Goal: Task Accomplishment & Management: Complete application form

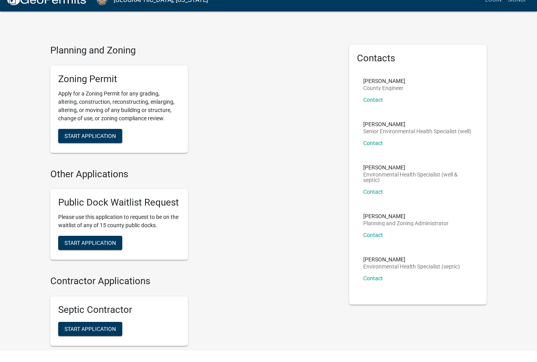
scroll to position [12, 0]
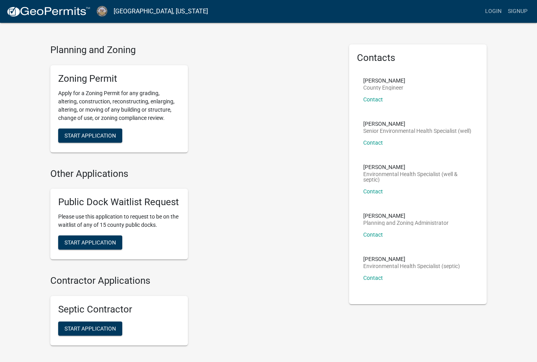
click at [101, 132] on span "Start Application" at bounding box center [90, 135] width 52 height 6
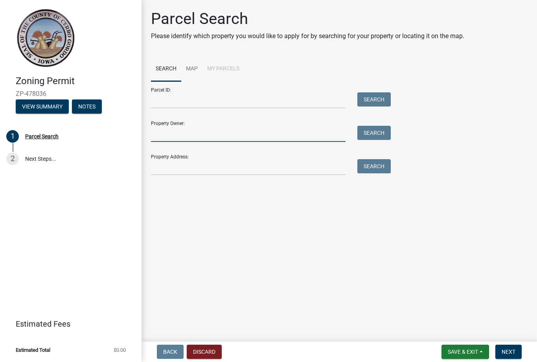
click at [178, 132] on input "Property Owner:" at bounding box center [248, 134] width 195 height 16
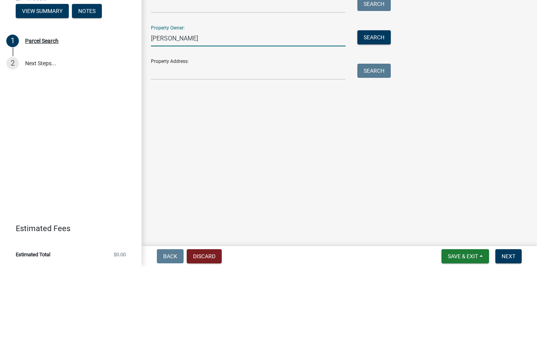
type input "[PERSON_NAME]"
click at [165, 159] on input "Property Address:" at bounding box center [248, 167] width 195 height 16
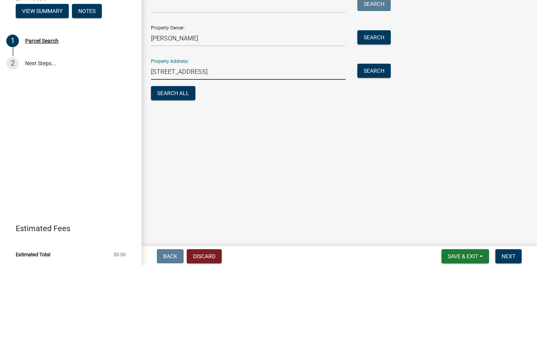
type input "[STREET_ADDRESS]"
click at [181, 182] on button "Search All" at bounding box center [173, 189] width 44 height 14
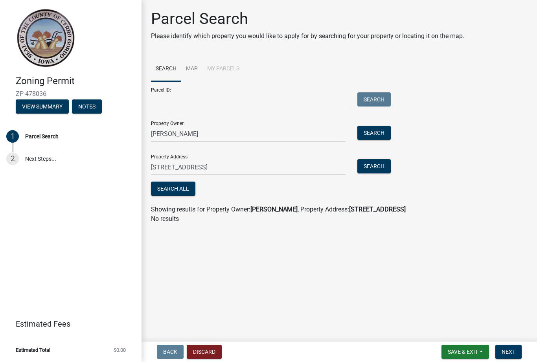
click at [381, 166] on button "Search" at bounding box center [373, 166] width 33 height 14
click at [383, 126] on button "Search" at bounding box center [373, 133] width 33 height 14
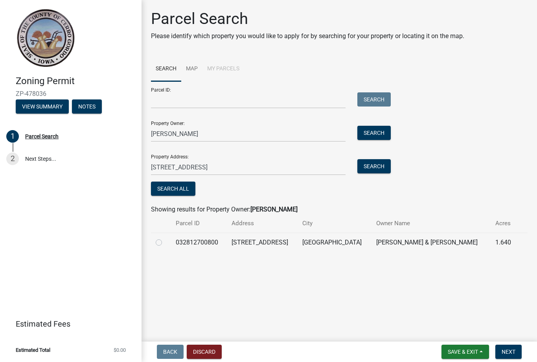
click at [165, 238] on label at bounding box center [165, 238] width 0 height 0
click at [165, 242] on input "radio" at bounding box center [167, 240] width 5 height 5
radio input "true"
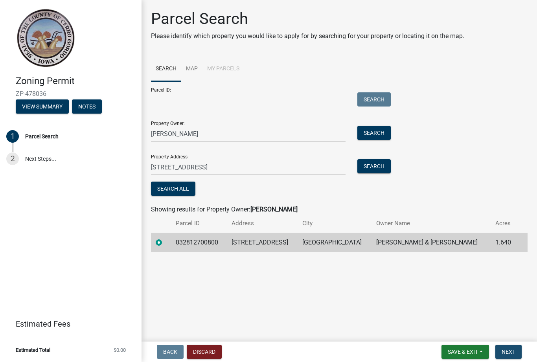
click at [518, 348] on button "Next" at bounding box center [508, 352] width 26 height 14
click at [512, 351] on span "Next" at bounding box center [509, 352] width 14 height 6
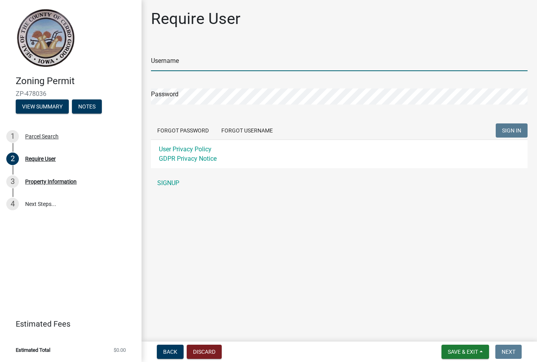
click at [183, 60] on input "Username" at bounding box center [339, 63] width 377 height 16
type input "Underdog41"
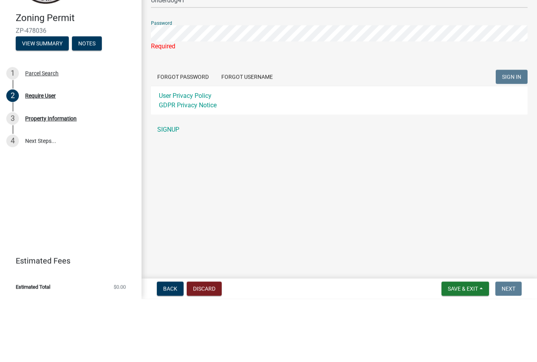
click at [177, 185] on link "SIGNUP" at bounding box center [339, 193] width 377 height 16
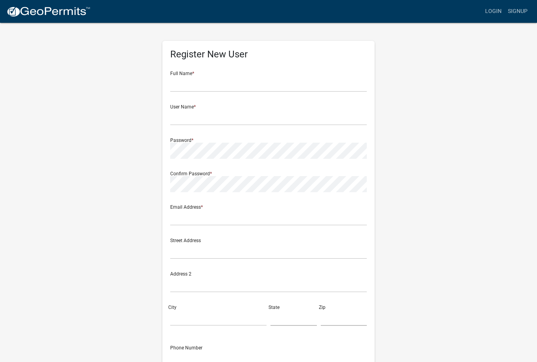
click at [172, 196] on form "Full Name * User Name * Password * Confirm Password * Email Address * Street Ad…" at bounding box center [268, 233] width 197 height 337
click at [202, 79] on input "text" at bounding box center [268, 84] width 197 height 16
type input "[PERSON_NAME]"
click at [178, 114] on input "text" at bounding box center [268, 117] width 197 height 16
type input "Underdog41"
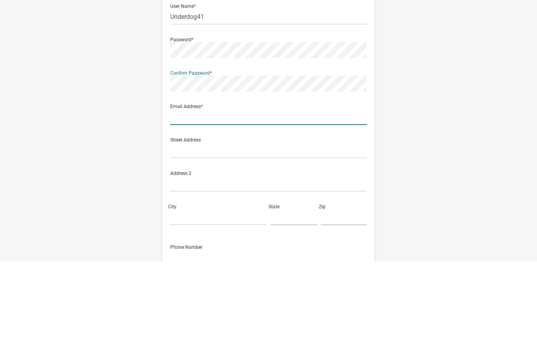
click at [183, 210] on input "text" at bounding box center [268, 218] width 197 height 16
type input "[EMAIL_ADDRESS][DOMAIN_NAME]"
click at [188, 243] on input "text" at bounding box center [268, 251] width 197 height 16
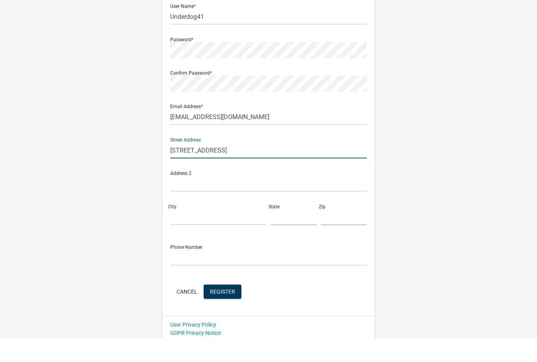
scroll to position [80, 0]
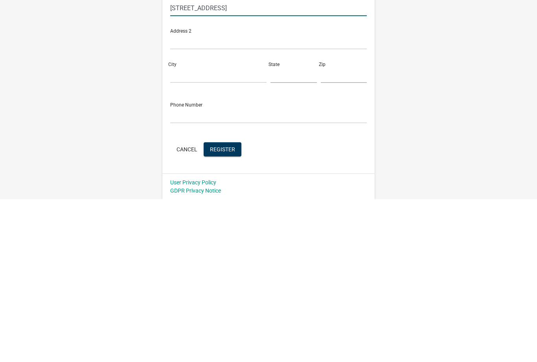
type input "[STREET_ADDRESS]"
click at [181, 230] on input "City" at bounding box center [218, 238] width 96 height 16
type input "[GEOGRAPHIC_DATA]"
click at [282, 230] on input "text" at bounding box center [293, 238] width 46 height 16
type input "[US_STATE]"
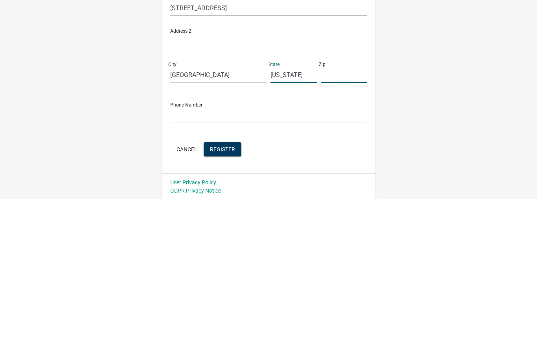
click at [321, 230] on input "text" at bounding box center [344, 238] width 46 height 16
type input "50401"
click at [187, 270] on input "text" at bounding box center [268, 278] width 197 height 16
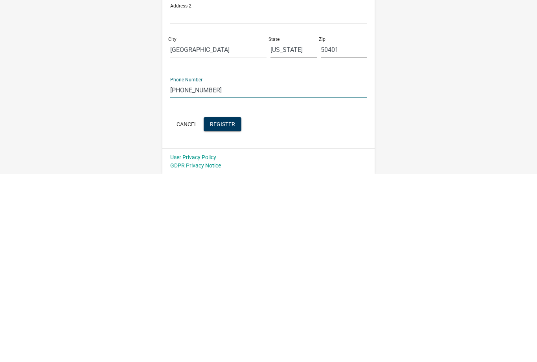
type input "[PHONE_NUMBER]"
click at [229, 305] on button "Register" at bounding box center [223, 312] width 38 height 14
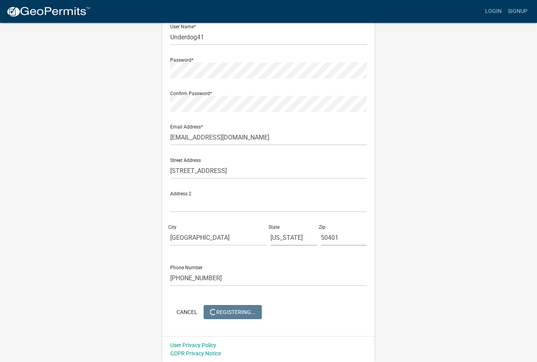
scroll to position [0, 0]
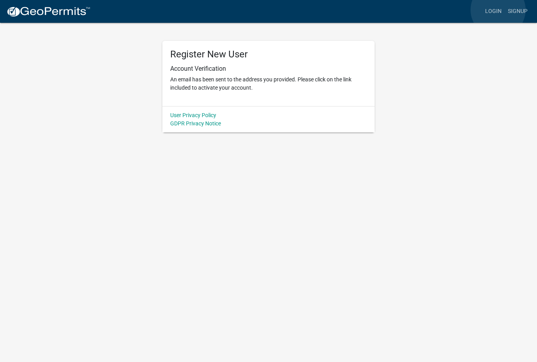
click at [499, 10] on link "Login" at bounding box center [493, 11] width 23 height 15
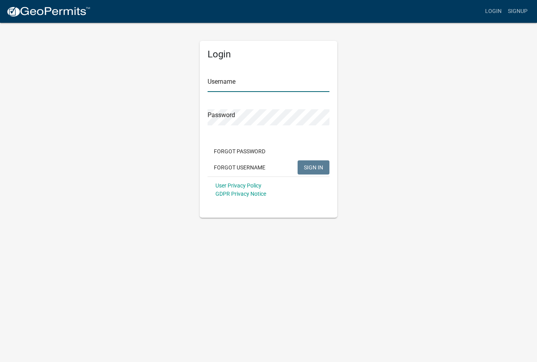
click at [268, 90] on input "Username" at bounding box center [269, 84] width 122 height 16
type input "Underdog41"
click at [313, 167] on button "SIGN IN" at bounding box center [314, 167] width 32 height 14
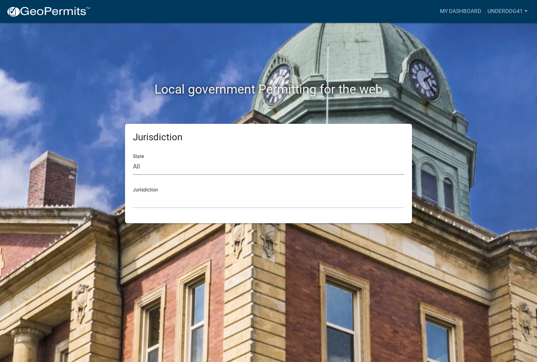
click at [167, 166] on select "All Colorado Georgia Indiana Iowa Kansas Minnesota Ohio South Carolina Wisconsin" at bounding box center [268, 167] width 271 height 16
select select "[US_STATE]"
click at [163, 197] on select "Boone County, Iowa Butler County, Iowa Cerro Gordo County, Iowa City of Harlan,…" at bounding box center [268, 200] width 271 height 16
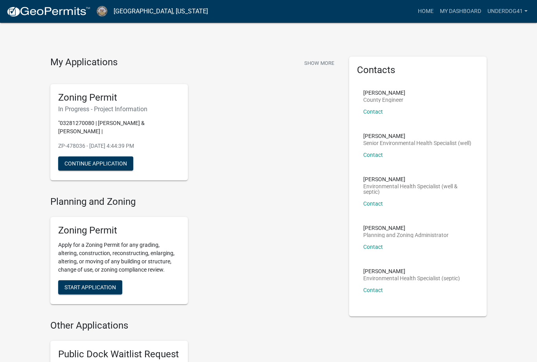
click at [127, 156] on button "Continue Application" at bounding box center [95, 163] width 75 height 14
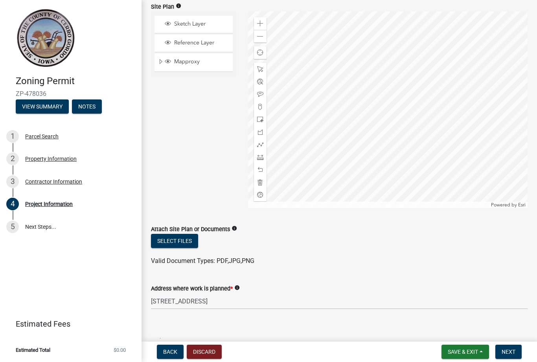
scroll to position [48, 0]
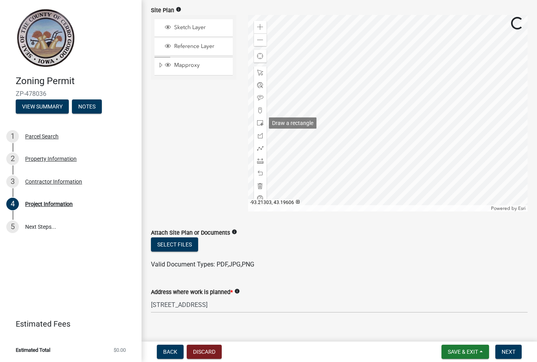
click at [264, 117] on div at bounding box center [260, 123] width 13 height 13
click at [292, 122] on div "Draw a rectangle" at bounding box center [293, 123] width 48 height 11
click at [262, 188] on span at bounding box center [260, 186] width 6 height 6
click at [263, 125] on span at bounding box center [260, 123] width 6 height 6
click at [264, 185] on div at bounding box center [260, 186] width 13 height 13
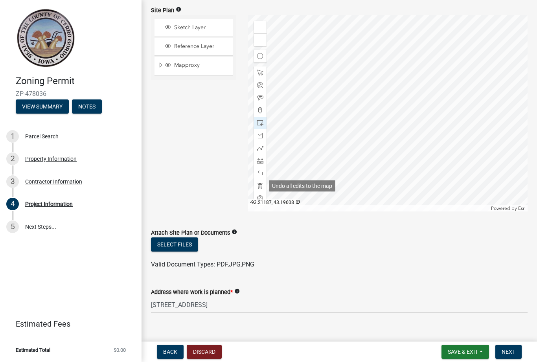
click at [261, 159] on span at bounding box center [260, 161] width 6 height 6
click at [263, 185] on div at bounding box center [260, 186] width 13 height 13
click at [263, 184] on span at bounding box center [260, 186] width 6 height 6
click at [261, 123] on span at bounding box center [260, 123] width 6 height 6
click at [260, 188] on span at bounding box center [260, 186] width 6 height 6
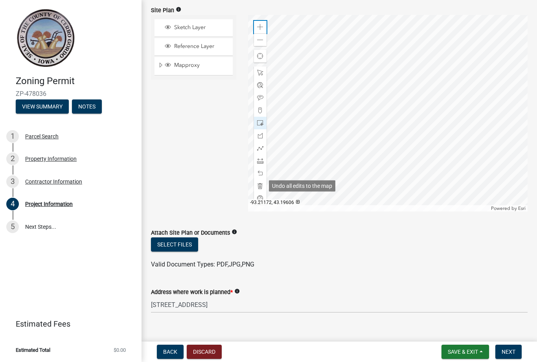
click at [258, 28] on span at bounding box center [260, 27] width 6 height 6
click at [259, 26] on span at bounding box center [260, 27] width 6 height 6
click at [265, 25] on div "Zoom in" at bounding box center [260, 27] width 13 height 13
click at [262, 121] on span at bounding box center [260, 123] width 6 height 6
click at [515, 357] on button "Next" at bounding box center [508, 352] width 26 height 14
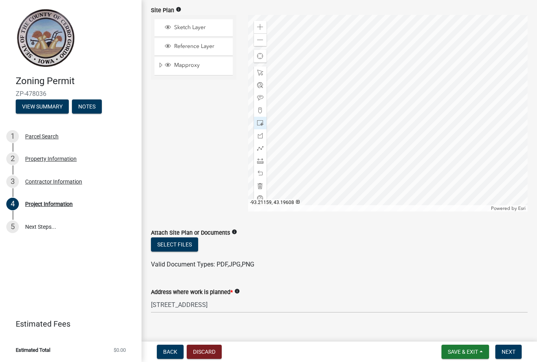
click at [517, 351] on button "Next" at bounding box center [508, 352] width 26 height 14
click at [510, 346] on button "Next" at bounding box center [508, 352] width 26 height 14
click at [466, 351] on span "Save & Exit" at bounding box center [463, 352] width 30 height 6
click at [447, 310] on button "Save" at bounding box center [457, 312] width 63 height 19
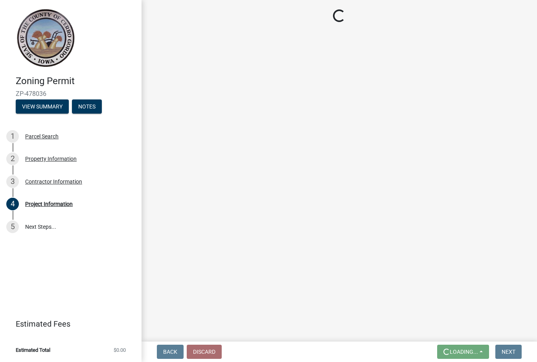
scroll to position [0, 0]
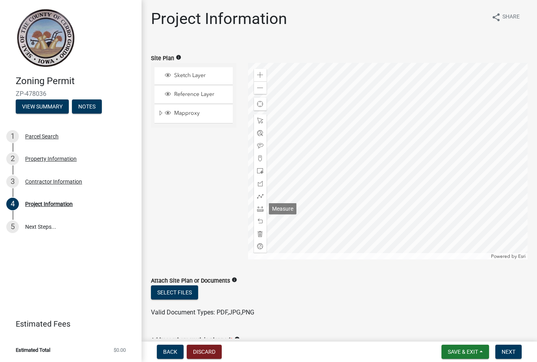
click at [263, 209] on span at bounding box center [260, 209] width 6 height 6
click at [264, 230] on div at bounding box center [260, 234] width 13 height 13
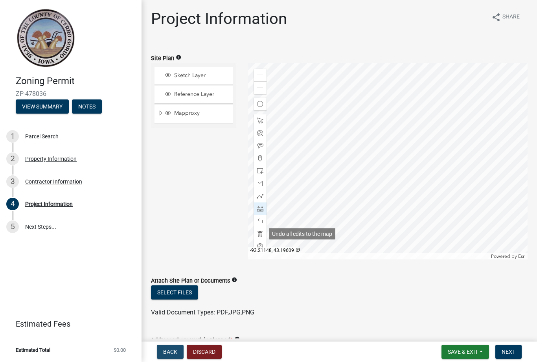
click at [173, 348] on button "Back" at bounding box center [170, 352] width 27 height 14
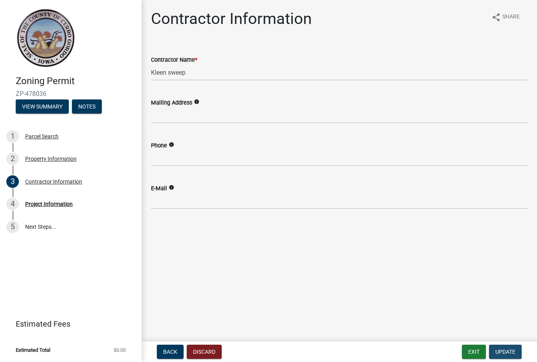
click at [507, 349] on span "Update" at bounding box center [505, 352] width 20 height 6
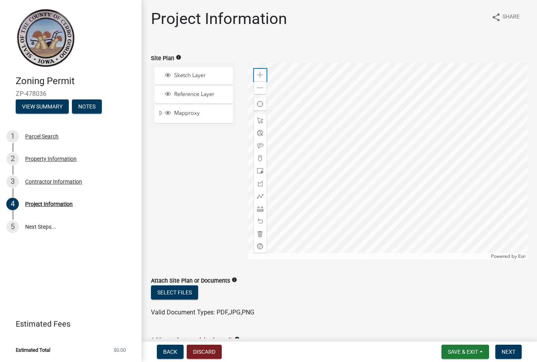
click at [264, 74] on div "Zoom in" at bounding box center [260, 75] width 13 height 13
click at [263, 82] on div "Zoom out" at bounding box center [260, 87] width 13 height 13
click at [264, 89] on div "Zoom out" at bounding box center [260, 87] width 13 height 13
click at [263, 77] on span at bounding box center [260, 75] width 6 height 6
click at [262, 76] on span at bounding box center [260, 75] width 6 height 6
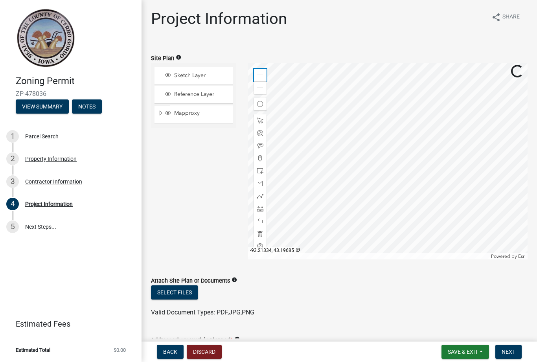
click at [263, 74] on span at bounding box center [260, 75] width 6 height 6
click at [261, 210] on span at bounding box center [260, 209] width 6 height 6
click at [261, 233] on span at bounding box center [260, 234] width 6 height 6
click at [265, 234] on div at bounding box center [260, 234] width 13 height 13
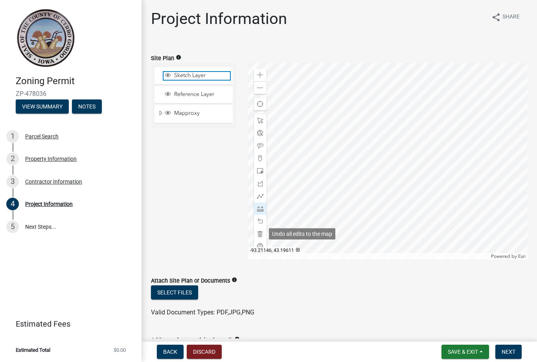
click at [202, 74] on span "Sketch Layer" at bounding box center [201, 75] width 58 height 7
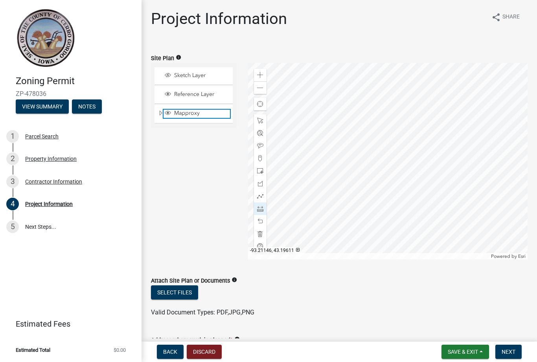
click at [201, 116] on span "Mapproxy" at bounding box center [201, 113] width 58 height 7
click at [213, 94] on span "Reference Layer" at bounding box center [201, 94] width 58 height 7
click at [168, 350] on span "Back" at bounding box center [170, 352] width 14 height 6
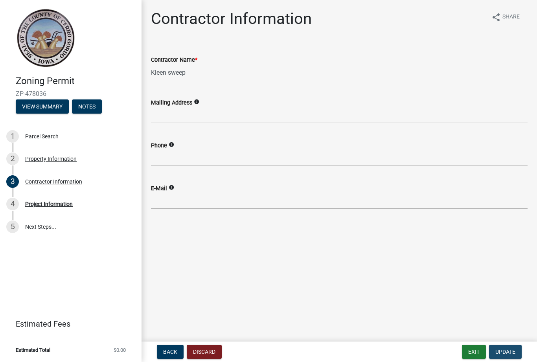
click at [513, 352] on span "Update" at bounding box center [505, 352] width 20 height 6
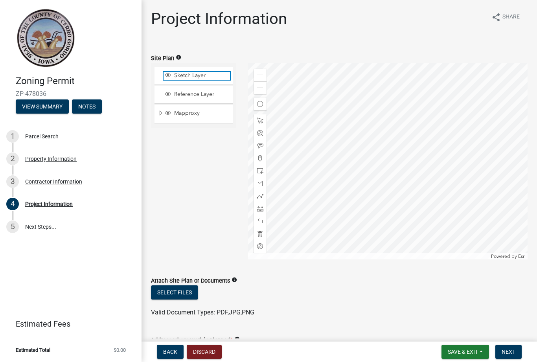
click at [173, 74] on span "Sketch Layer" at bounding box center [201, 75] width 58 height 7
click at [203, 76] on span "Sketch Layer" at bounding box center [201, 75] width 58 height 7
click at [179, 75] on span "Sketch Layer" at bounding box center [201, 75] width 58 height 7
click at [190, 76] on span "Sketch Layer" at bounding box center [201, 75] width 58 height 7
click at [162, 114] on span "Expand" at bounding box center [161, 113] width 6 height 7
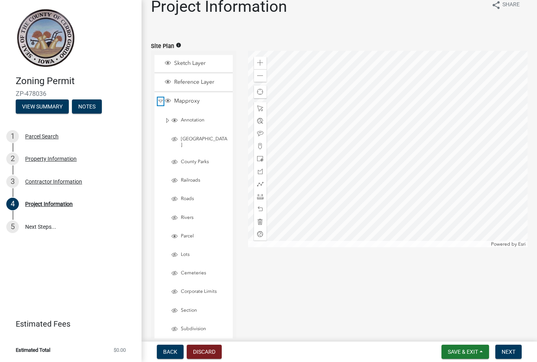
scroll to position [12, 0]
click at [204, 118] on span "Annotation" at bounding box center [204, 121] width 50 height 6
click at [264, 57] on div "Zoom in" at bounding box center [260, 63] width 13 height 13
click at [262, 162] on span at bounding box center [260, 159] width 6 height 6
click at [262, 63] on span at bounding box center [260, 63] width 6 height 6
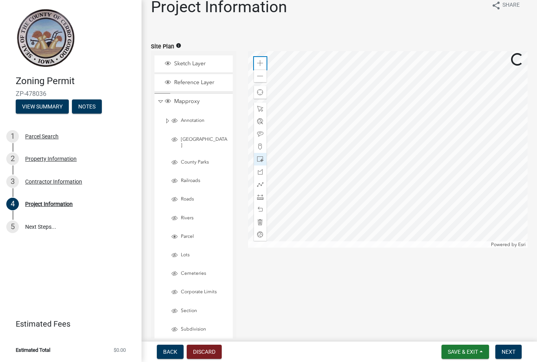
click at [259, 64] on span at bounding box center [260, 63] width 6 height 6
click at [266, 221] on div at bounding box center [260, 222] width 13 height 13
click at [260, 159] on span at bounding box center [260, 159] width 6 height 6
click at [260, 196] on span at bounding box center [260, 197] width 6 height 6
click at [515, 350] on span "Next" at bounding box center [509, 352] width 14 height 6
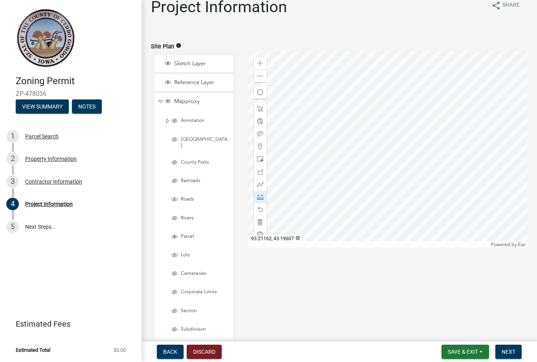
click at [469, 350] on span "Save & Exit" at bounding box center [463, 352] width 30 height 6
click at [445, 311] on button "Save" at bounding box center [457, 312] width 63 height 19
click at [513, 350] on span "Next" at bounding box center [509, 352] width 14 height 6
click at [516, 348] on button "Next" at bounding box center [508, 352] width 26 height 14
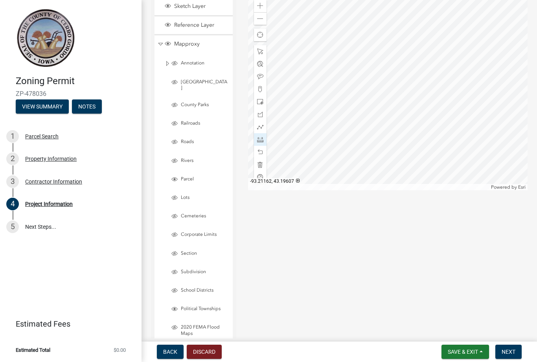
scroll to position [63, 0]
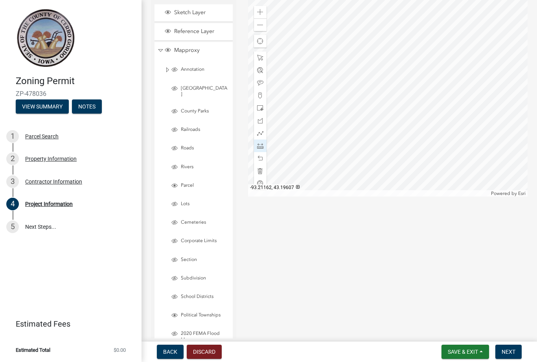
click at [262, 158] on span at bounding box center [260, 158] width 6 height 6
click at [303, 159] on div "Undo the last edit to the map" at bounding box center [307, 158] width 76 height 11
click at [263, 158] on span at bounding box center [260, 158] width 6 height 6
click at [261, 162] on div at bounding box center [260, 158] width 13 height 13
click at [296, 162] on div "Undo the last edit to the map" at bounding box center [307, 158] width 76 height 11
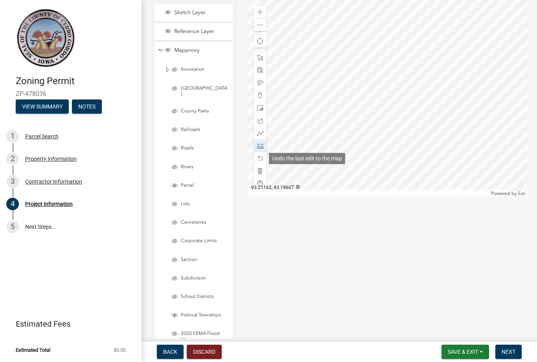
click at [263, 156] on span at bounding box center [260, 158] width 6 height 6
click at [263, 158] on span at bounding box center [260, 158] width 6 height 6
click at [300, 160] on div "Undo the last edit to the map" at bounding box center [307, 158] width 76 height 11
click at [263, 156] on div at bounding box center [260, 158] width 13 height 13
click at [265, 159] on div at bounding box center [260, 158] width 13 height 13
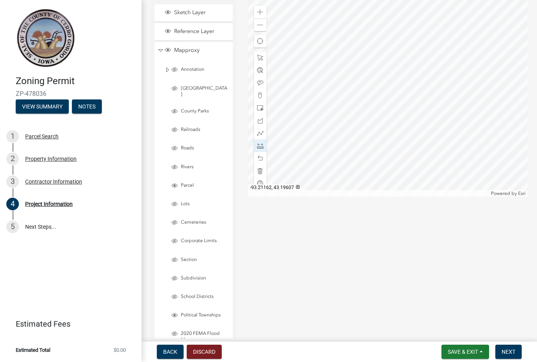
click at [296, 158] on div "Undo the last edit to the map" at bounding box center [307, 158] width 76 height 11
click at [263, 156] on span at bounding box center [260, 158] width 6 height 6
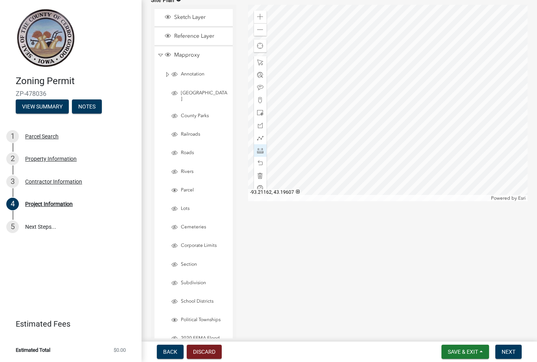
scroll to position [55, 0]
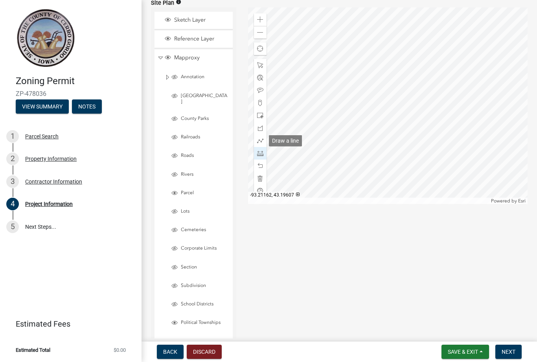
click at [262, 141] on span at bounding box center [260, 141] width 6 height 6
click at [287, 142] on div "Draw a line" at bounding box center [285, 140] width 33 height 11
click at [264, 103] on div at bounding box center [260, 103] width 13 height 13
click at [266, 88] on div at bounding box center [260, 90] width 13 height 13
click at [286, 89] on div "Add text" at bounding box center [282, 90] width 27 height 11
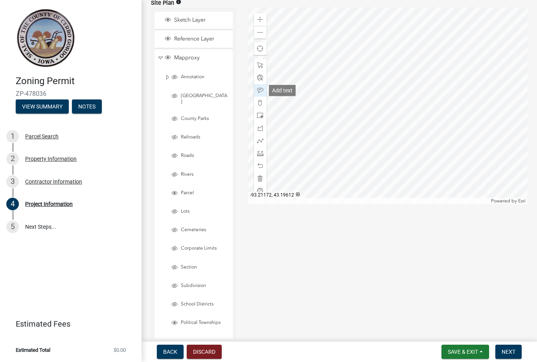
click at [259, 88] on span at bounding box center [260, 90] width 6 height 6
click at [467, 351] on span "Save & Exit" at bounding box center [463, 352] width 30 height 6
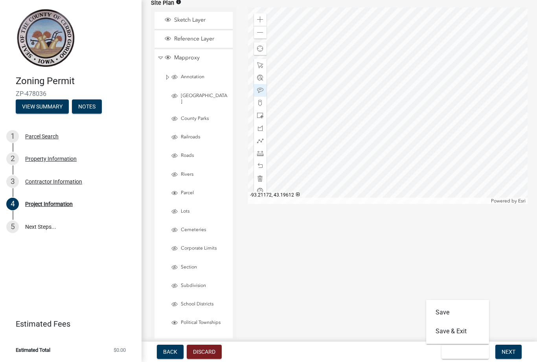
click at [443, 311] on button "Save" at bounding box center [457, 312] width 63 height 19
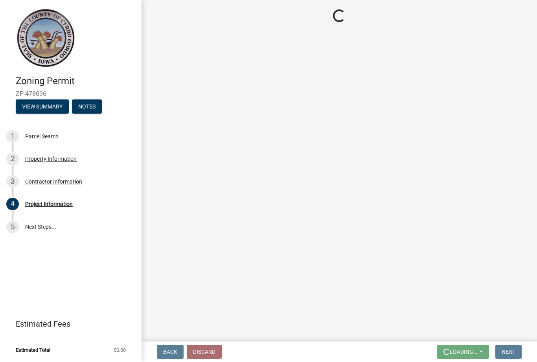
scroll to position [0, 0]
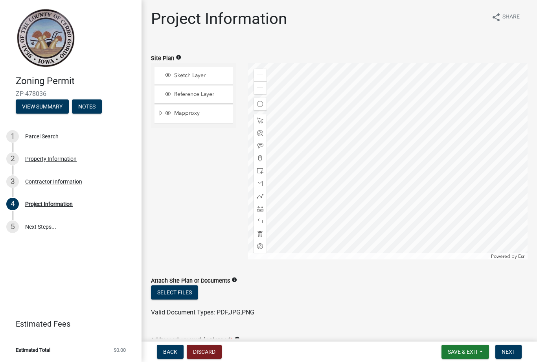
click at [513, 350] on span "Next" at bounding box center [509, 352] width 14 height 6
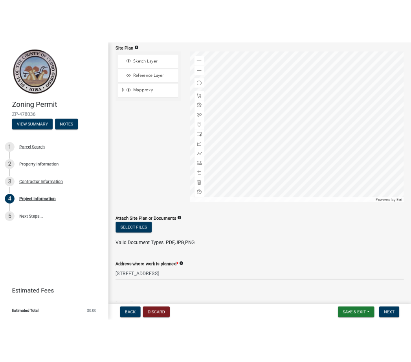
scroll to position [53, 0]
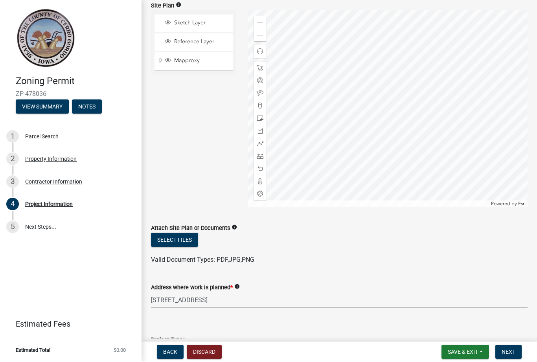
click at [180, 239] on button "Select files" at bounding box center [174, 240] width 47 height 14
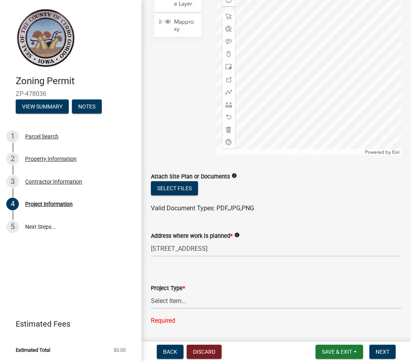
scroll to position [105, 0]
click at [186, 188] on button "Select files" at bounding box center [174, 188] width 47 height 14
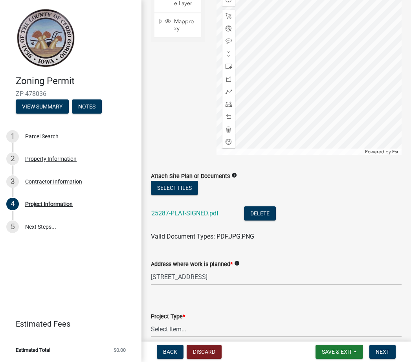
click at [188, 212] on link "25287-PLAT-SIGNED.pdf" at bounding box center [185, 213] width 68 height 7
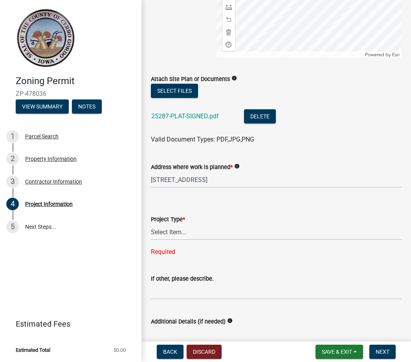
scroll to position [209, 0]
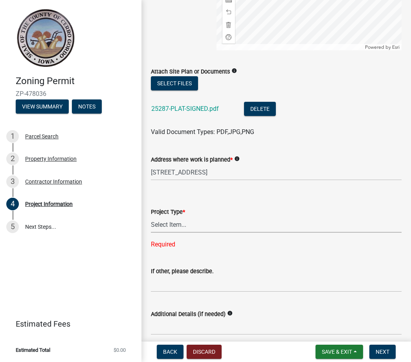
click at [219, 226] on select "Select Item... Dwelling Dwelling addition Accessory building Accessory building…" at bounding box center [276, 225] width 251 height 16
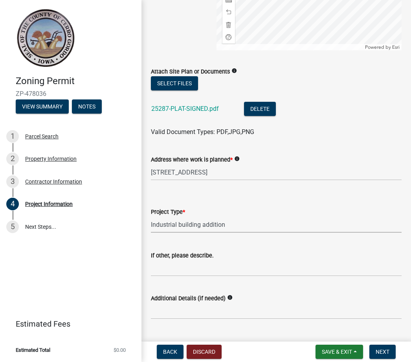
click at [209, 229] on select "Select Item... Dwelling Dwelling addition Accessory building Accessory building…" at bounding box center [276, 225] width 251 height 16
click at [187, 217] on select "Select Item... Dwelling Dwelling addition Accessory building Accessory building…" at bounding box center [276, 225] width 251 height 16
select select "c33da19a-5b3e-4f51-a669-d4d436de7689"
click at [205, 226] on select "Select Item... Dwelling Dwelling addition Accessory building Accessory building…" at bounding box center [276, 225] width 251 height 16
click at [161, 231] on select "Select Item... Dwelling Dwelling addition Accessory building Accessory building…" at bounding box center [276, 225] width 251 height 16
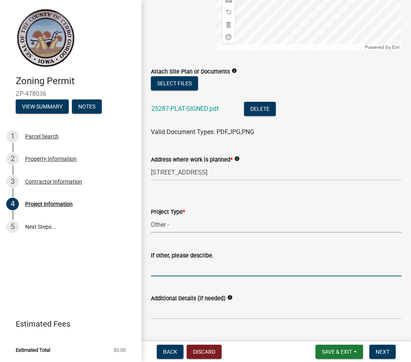
click at [201, 264] on input "If other, please describe." at bounding box center [276, 268] width 251 height 16
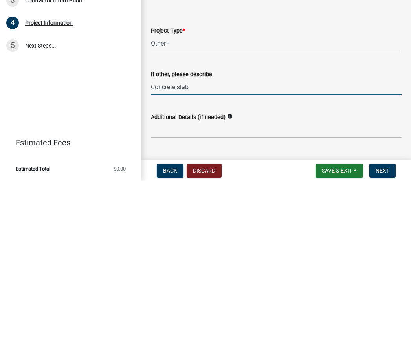
type input "Concrete slab"
click at [258, 303] on input "Additional Details (if needed)" at bounding box center [276, 311] width 251 height 16
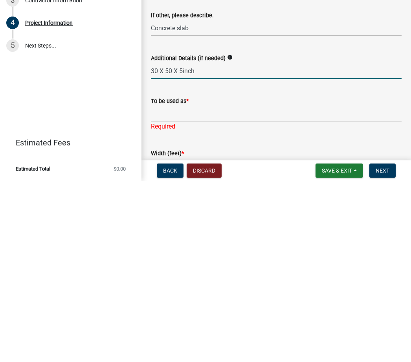
scroll to position [272, 0]
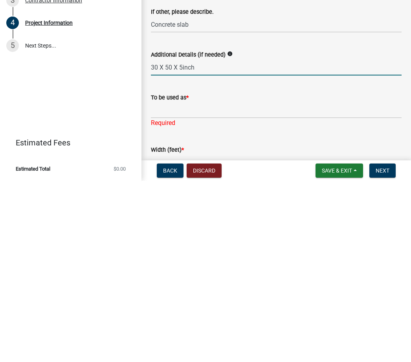
type input "30 X 50 X 5inch"
click at [198, 283] on input "To be used as *" at bounding box center [276, 291] width 251 height 16
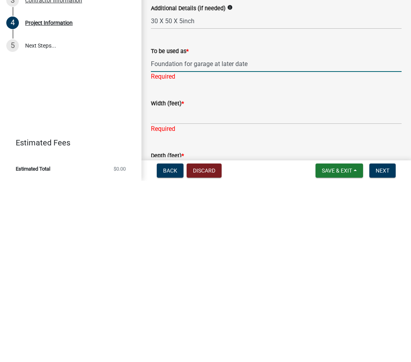
scroll to position [318, 0]
type input "Foundation for garage at later date"
click at [172, 269] on div "Width (feet) * Required" at bounding box center [276, 292] width 251 height 46
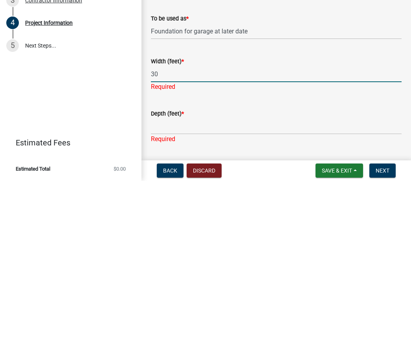
scroll to position [351, 0]
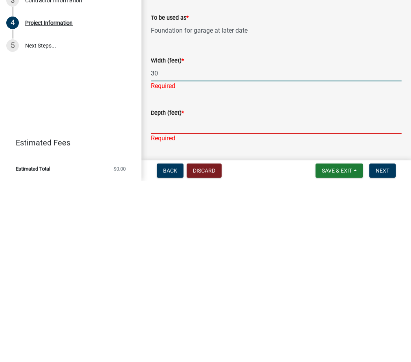
click at [168, 278] on div "Depth (feet) * Required" at bounding box center [276, 301] width 251 height 46
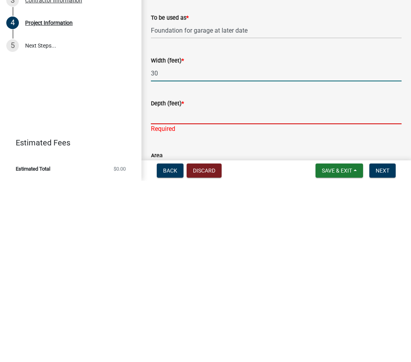
click at [163, 247] on input "30" at bounding box center [276, 255] width 251 height 16
type input "3"
type input "50"
click at [163, 289] on input "Depth (feet) *" at bounding box center [276, 297] width 251 height 16
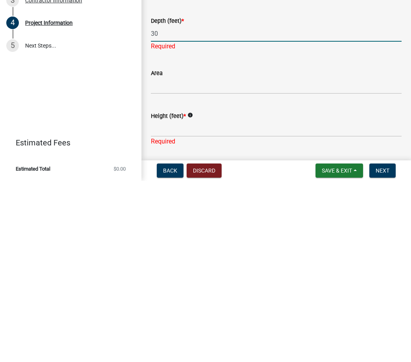
scroll to position [438, 0]
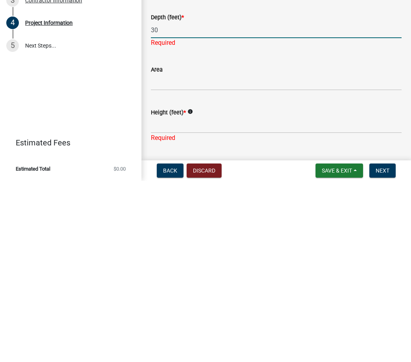
type input "30"
click at [159, 278] on div "Height (feet) * info Required" at bounding box center [276, 301] width 251 height 46
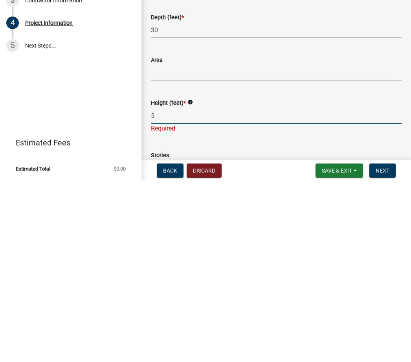
type input "5"
click at [198, 269] on div "Height (feet) * info 5 Required" at bounding box center [276, 292] width 251 height 46
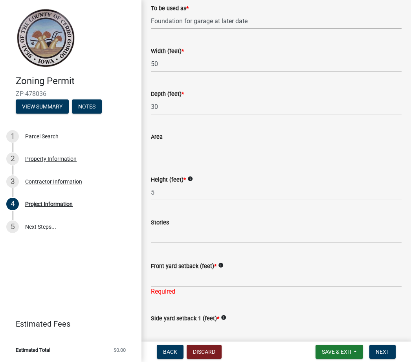
scroll to position [543, 0]
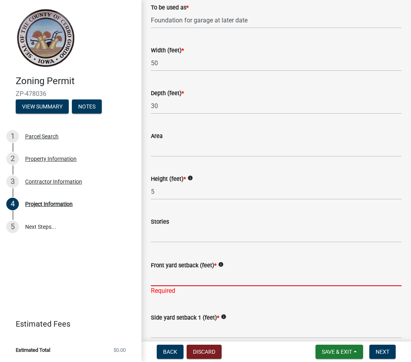
click at [169, 273] on input "Front yard setback (feet) *" at bounding box center [276, 278] width 251 height 16
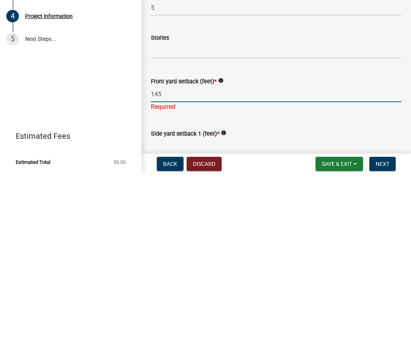
scroll to position [555, 0]
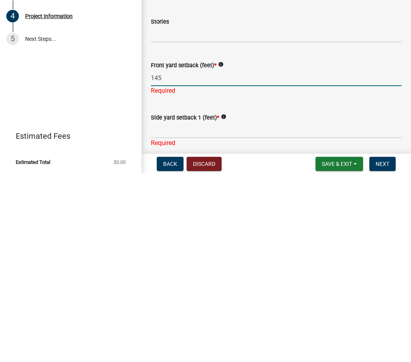
type input "145"
click at [269, 310] on input "Side yard setback 1 (feet) *" at bounding box center [276, 318] width 251 height 16
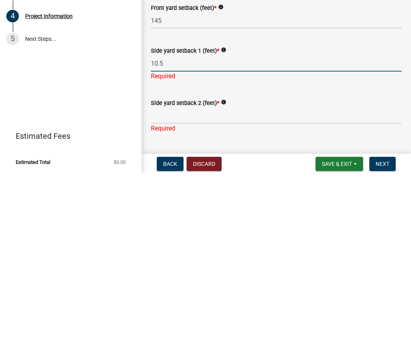
scroll to position [619, 0]
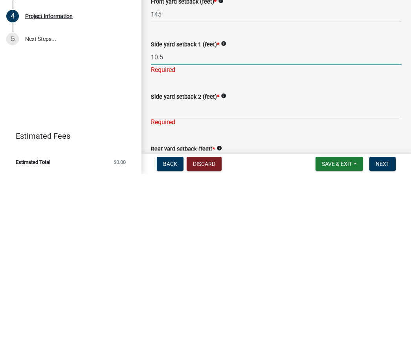
type input "10.5"
click at [251, 269] on div "Side yard setback 2 (feet) * info Required" at bounding box center [276, 292] width 251 height 46
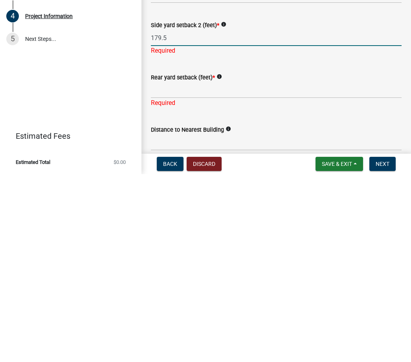
scroll to position [681, 0]
type input "179.5"
click at [157, 249] on div "Rear yard setback (feet) * info Required" at bounding box center [276, 272] width 251 height 46
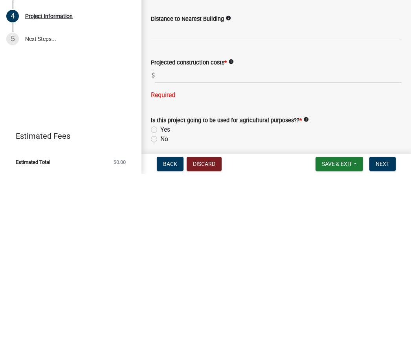
scroll to position [783, 0]
type input "122"
click at [167, 191] on wm-data-entity-input "Distance to Nearest Building info" at bounding box center [276, 213] width 251 height 44
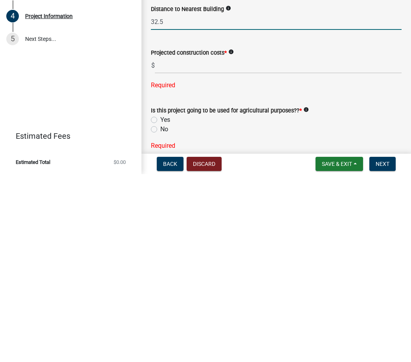
type input "32.5"
click at [168, 245] on input "text" at bounding box center [278, 253] width 247 height 16
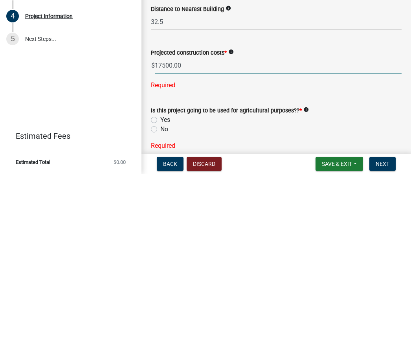
click at [155, 284] on div "Is this project going to be used for agricultural purposes?? * info Yes No Requ…" at bounding box center [276, 311] width 251 height 54
type input "17500"
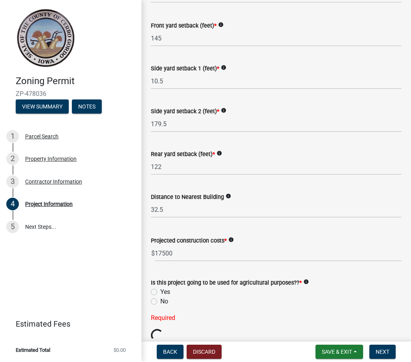
click at [160, 300] on label "No" at bounding box center [164, 301] width 8 height 9
click at [160, 300] on input "No" at bounding box center [162, 299] width 5 height 5
radio input "true"
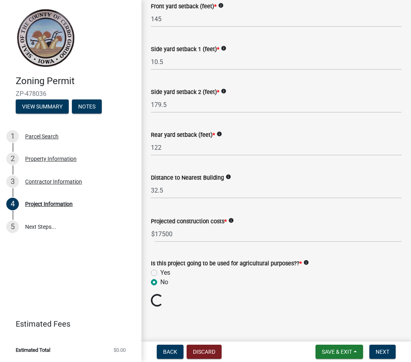
scroll to position [802, 0]
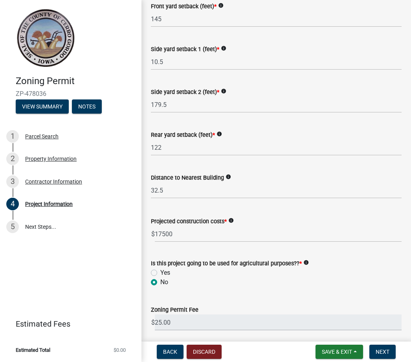
type input "75.00"
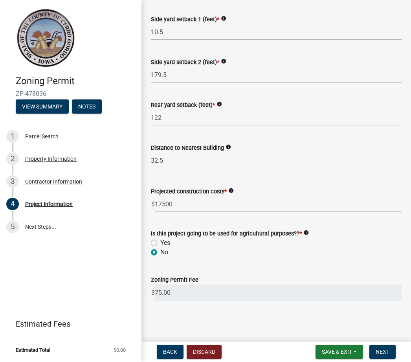
scroll to position [832, 0]
click at [385, 358] on button "Next" at bounding box center [383, 352] width 26 height 14
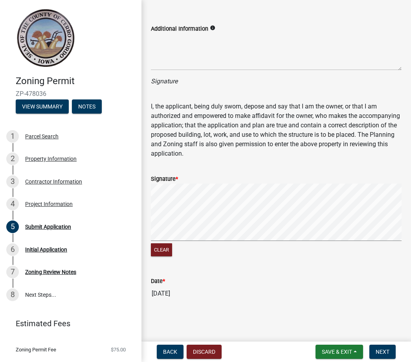
scroll to position [31, 0]
click at [387, 350] on span "Next" at bounding box center [383, 352] width 14 height 6
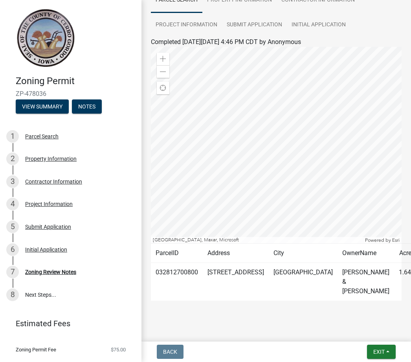
scroll to position [81, 0]
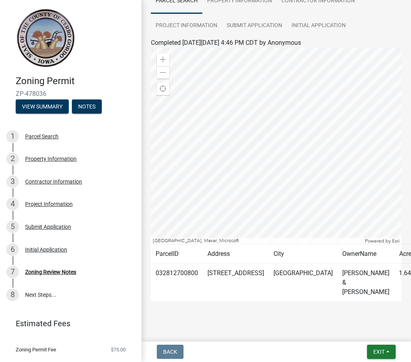
click at [35, 293] on link "8 Next Steps..." at bounding box center [71, 294] width 142 height 23
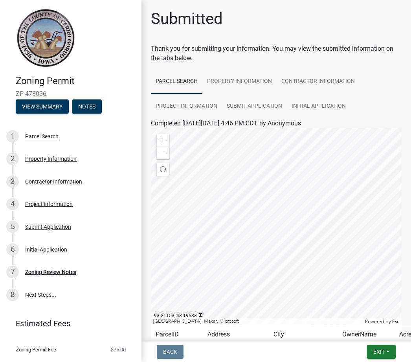
scroll to position [0, 0]
click at [239, 79] on link "Property Information" at bounding box center [239, 81] width 74 height 25
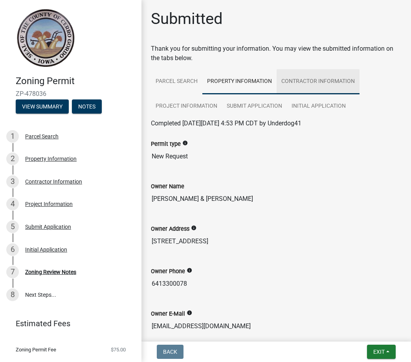
click at [335, 77] on link "Contractor Information" at bounding box center [318, 81] width 83 height 25
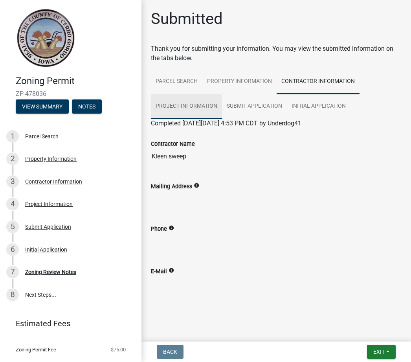
click at [202, 108] on link "Project Information" at bounding box center [186, 106] width 71 height 25
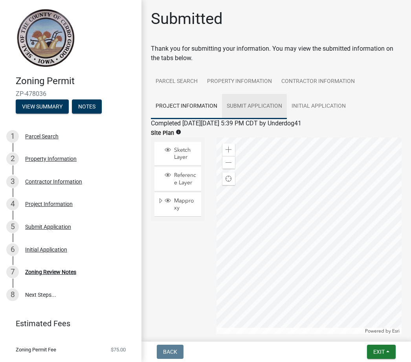
click at [270, 106] on link "Submit Application" at bounding box center [254, 106] width 65 height 25
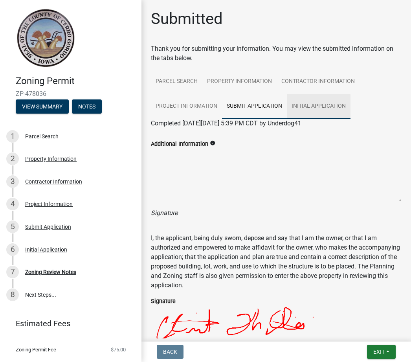
click at [332, 103] on link "Initial Application" at bounding box center [319, 106] width 64 height 25
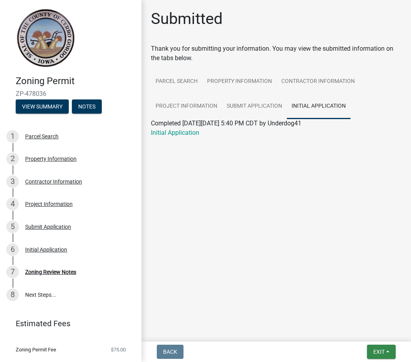
click at [388, 350] on button "Exit" at bounding box center [381, 352] width 29 height 14
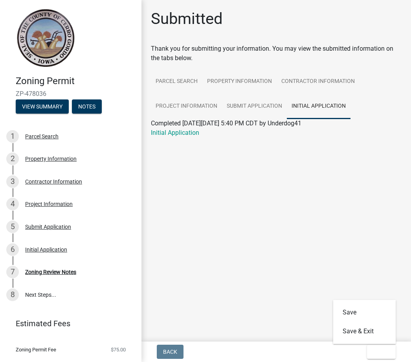
click at [347, 333] on button "Save & Exit" at bounding box center [364, 331] width 63 height 19
